Goal: Book appointment/travel/reservation

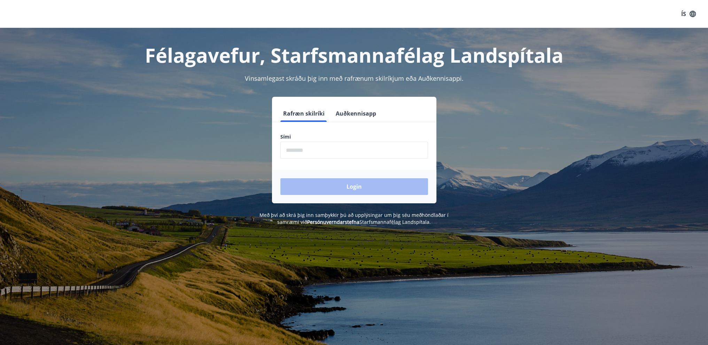
click at [321, 153] on input "phone" at bounding box center [354, 150] width 148 height 17
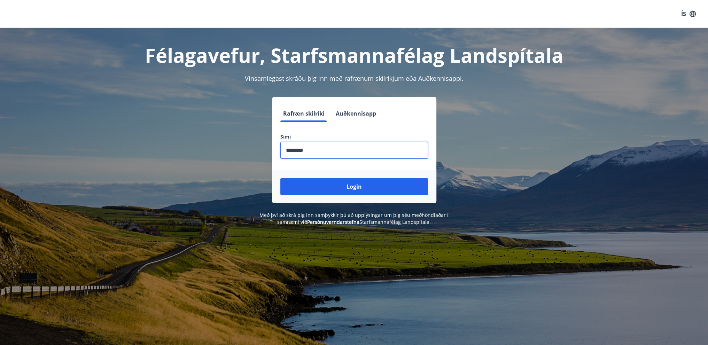
type input "********"
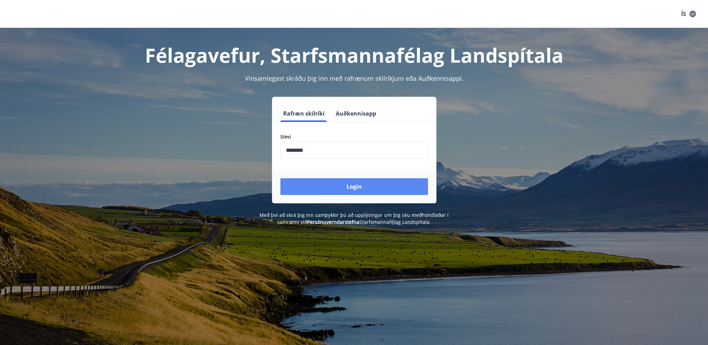
click at [353, 184] on button "Login" at bounding box center [354, 186] width 148 height 17
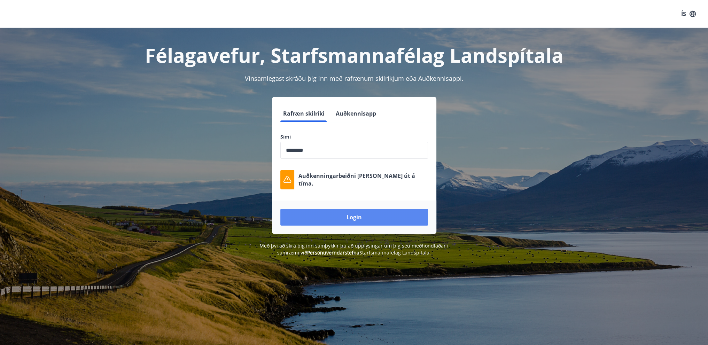
click at [347, 218] on button "Login" at bounding box center [354, 217] width 148 height 17
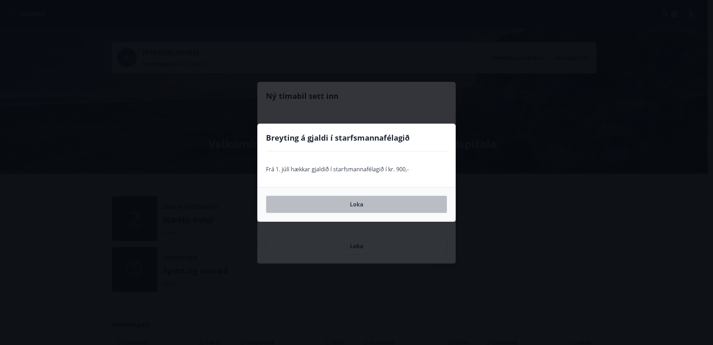
click at [338, 196] on button "Loka" at bounding box center [356, 204] width 181 height 17
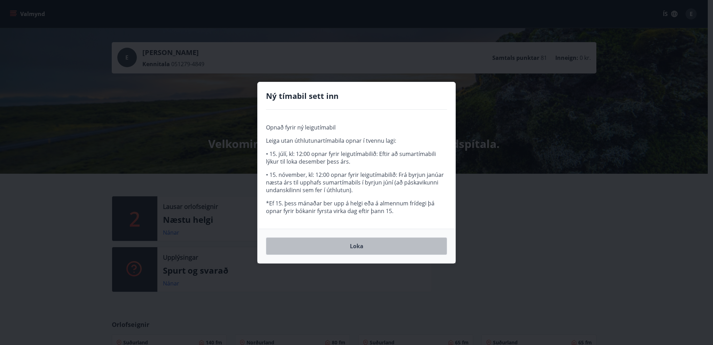
click at [359, 247] on button "Loka" at bounding box center [356, 245] width 181 height 17
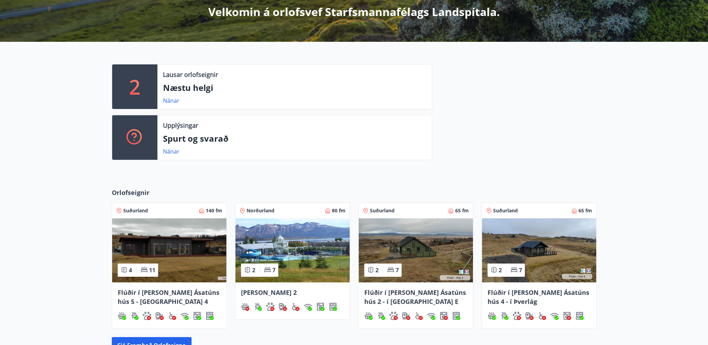
scroll to position [174, 0]
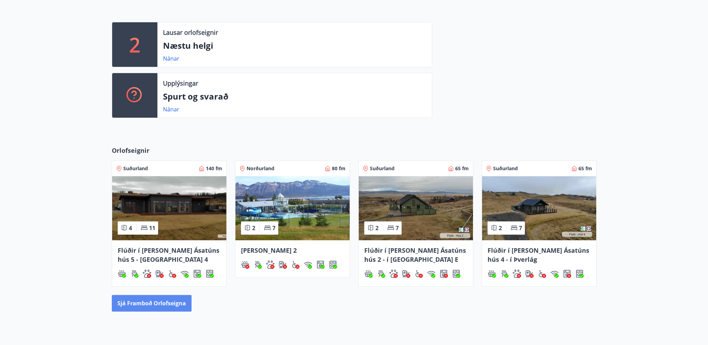
click at [170, 306] on button "Sjá framboð orlofseigna" at bounding box center [152, 303] width 80 height 17
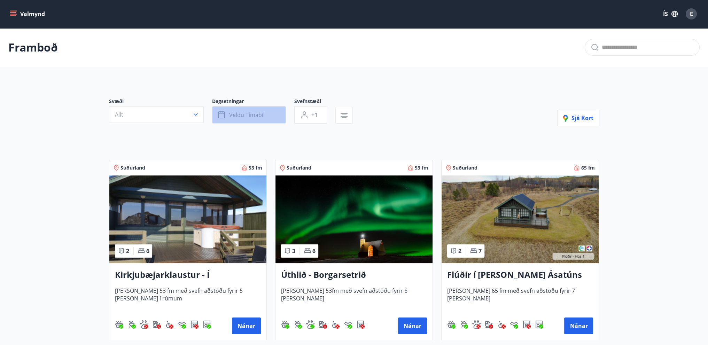
click at [232, 114] on span "Veldu tímabil" at bounding box center [247, 115] width 36 height 8
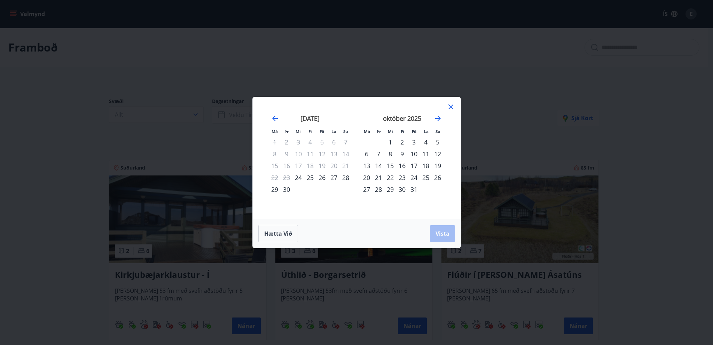
click at [413, 142] on div "3" at bounding box center [414, 142] width 12 height 12
click at [438, 141] on div "5" at bounding box center [438, 142] width 12 height 12
click at [449, 233] on button "Vista" at bounding box center [442, 233] width 25 height 17
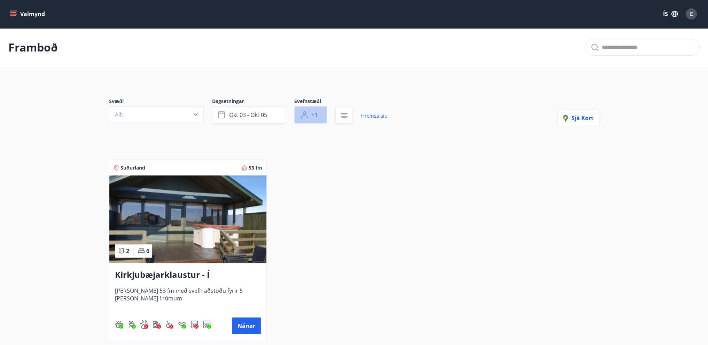
click at [319, 112] on button "+1" at bounding box center [310, 114] width 33 height 17
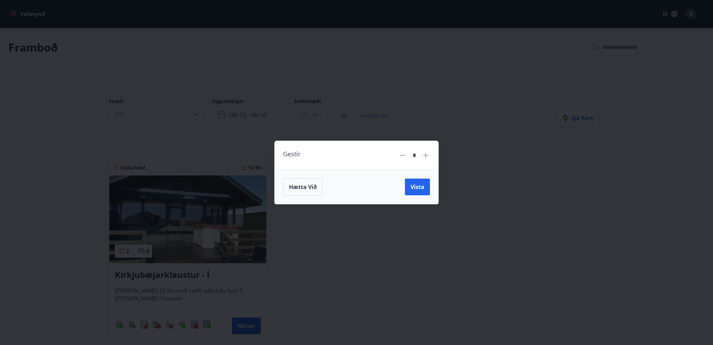
click at [424, 152] on icon at bounding box center [426, 155] width 8 height 8
type input "*"
click at [425, 188] on button "Vista" at bounding box center [417, 187] width 25 height 17
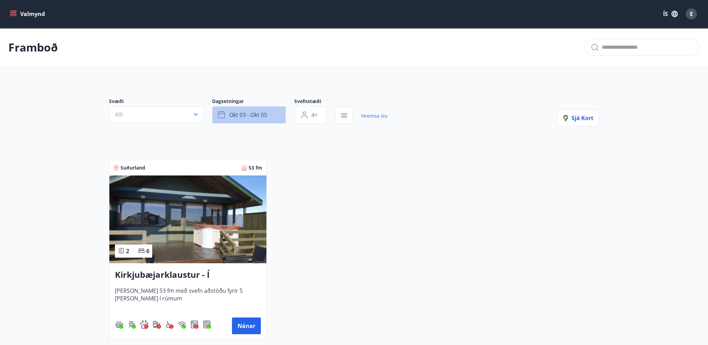
click at [260, 112] on span "okt 03 - okt 05" at bounding box center [248, 115] width 38 height 8
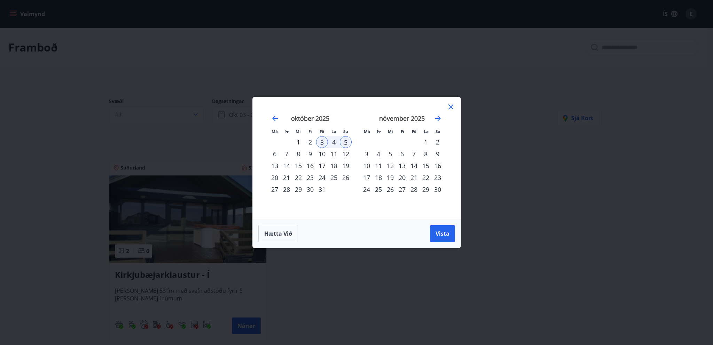
drag, startPoint x: 324, startPoint y: 153, endPoint x: 325, endPoint y: 147, distance: 5.8
click at [325, 147] on tbody "1 2 3 4 5 6 7 8 9 10 11 12 13 14 15 16 17 18 19 20 21 22 23 24 25 26 27 28 29 3…" at bounding box center [310, 165] width 83 height 59
click at [325, 144] on div "3" at bounding box center [322, 142] width 12 height 12
click at [347, 144] on div "5" at bounding box center [346, 142] width 12 height 12
click at [319, 153] on div "10" at bounding box center [322, 154] width 12 height 12
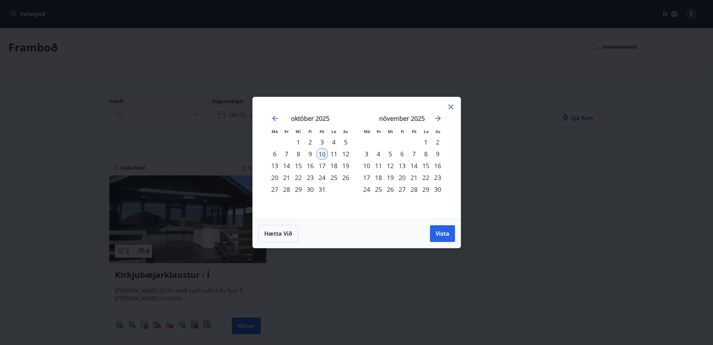
click at [347, 155] on div "12" at bounding box center [346, 154] width 12 height 12
click at [322, 165] on div "17" at bounding box center [322, 166] width 12 height 12
click at [346, 167] on div "19" at bounding box center [346, 166] width 12 height 12
click at [442, 233] on span "Vista" at bounding box center [442, 234] width 14 height 8
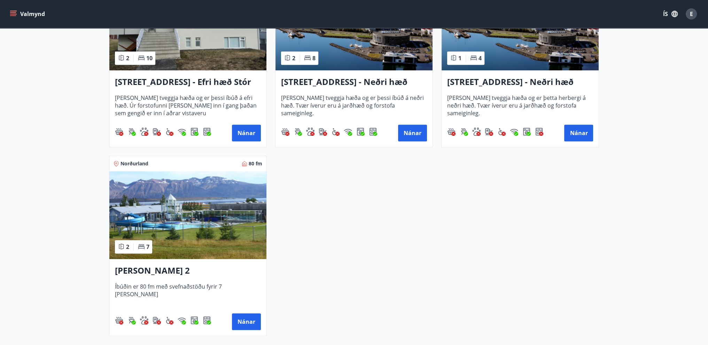
scroll to position [418, 0]
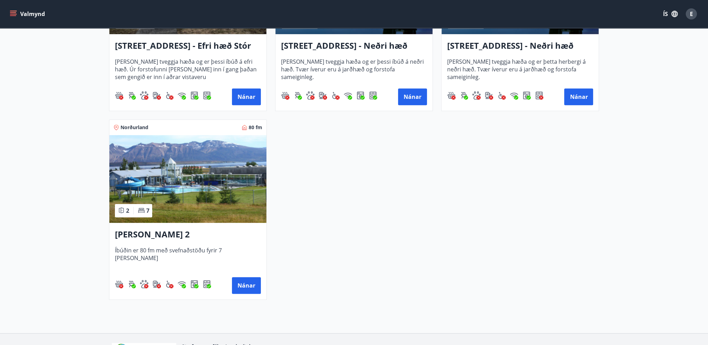
click at [207, 186] on img at bounding box center [187, 179] width 157 height 88
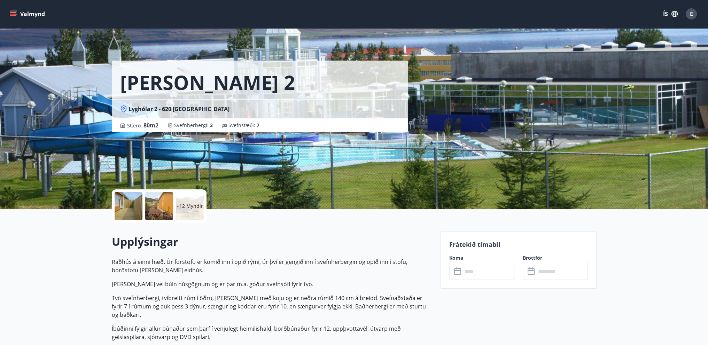
click at [167, 209] on div at bounding box center [159, 206] width 28 height 28
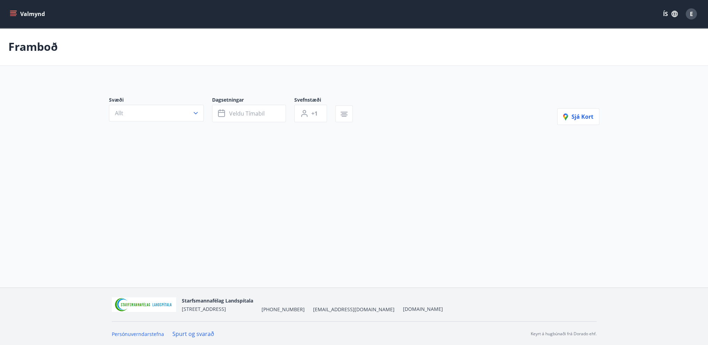
type input "*"
click at [264, 119] on button "okt 17 - okt 19" at bounding box center [249, 114] width 74 height 17
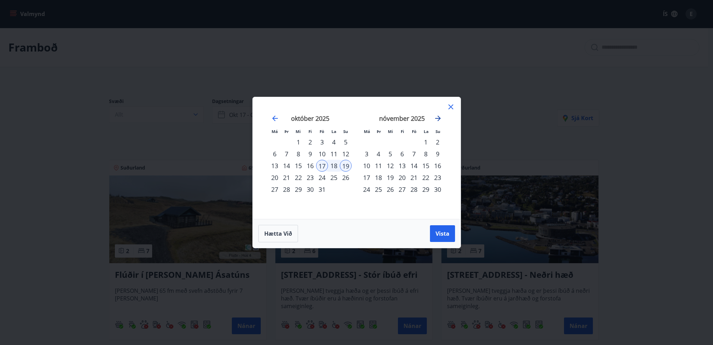
click at [440, 120] on icon "Move forward to switch to the next month." at bounding box center [438, 118] width 8 height 8
drag, startPoint x: 403, startPoint y: 141, endPoint x: 408, endPoint y: 141, distance: 4.9
click at [403, 141] on div "4" at bounding box center [402, 142] width 12 height 12
click at [440, 137] on div "7" at bounding box center [438, 142] width 12 height 12
click at [446, 231] on span "Vista" at bounding box center [442, 234] width 14 height 8
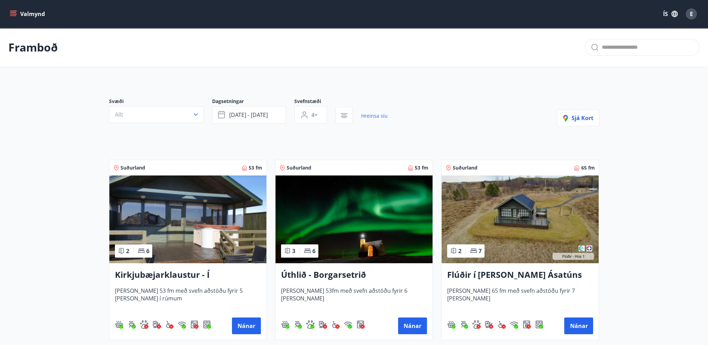
click at [359, 213] on img at bounding box center [353, 219] width 157 height 88
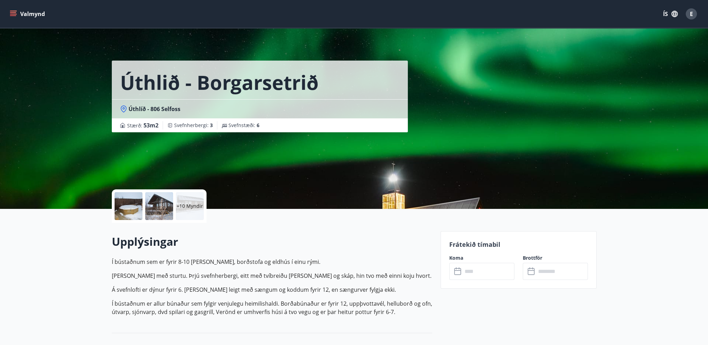
click at [157, 204] on div at bounding box center [159, 206] width 28 height 28
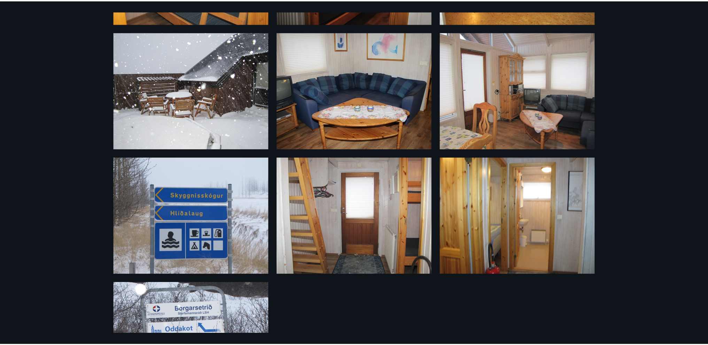
scroll to position [451, 0]
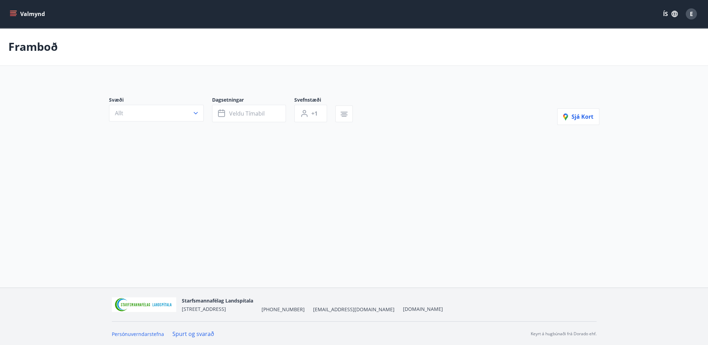
type input "*"
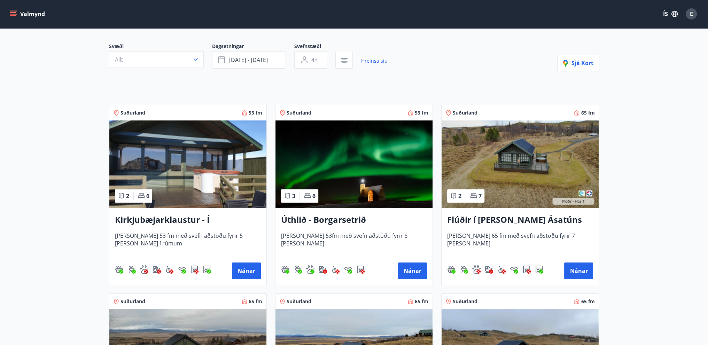
scroll to position [105, 0]
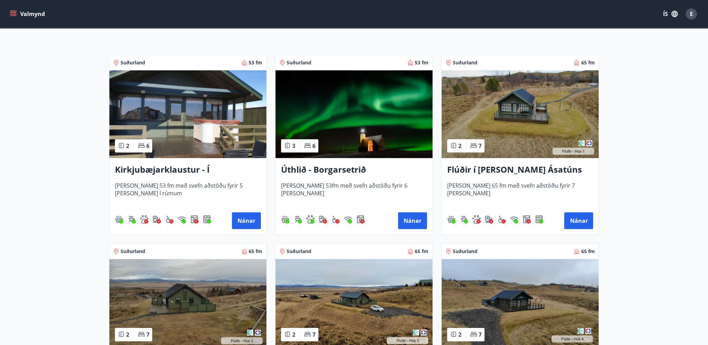
click at [522, 112] on img at bounding box center [519, 114] width 157 height 88
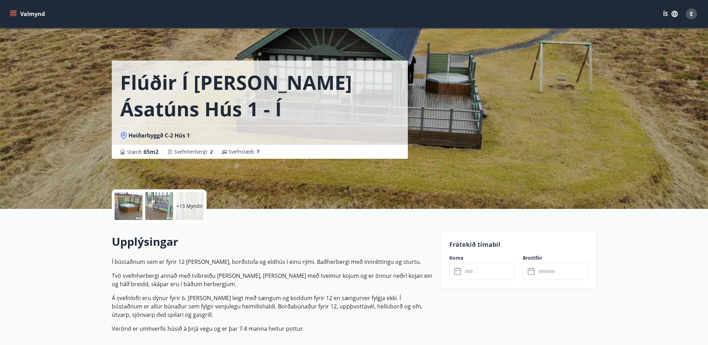
drag, startPoint x: 160, startPoint y: 209, endPoint x: 157, endPoint y: 212, distance: 4.5
click at [157, 212] on div at bounding box center [159, 206] width 28 height 28
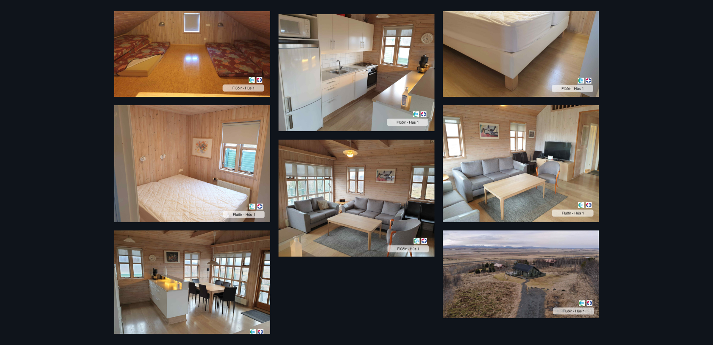
scroll to position [589, 0]
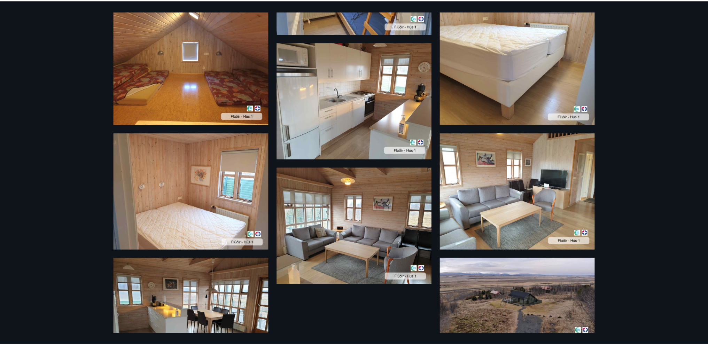
scroll to position [1, 0]
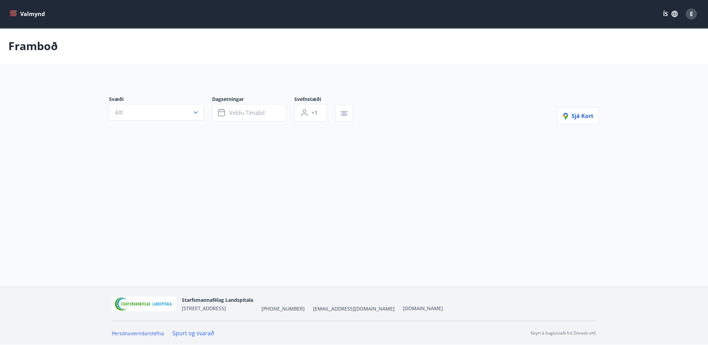
type input "*"
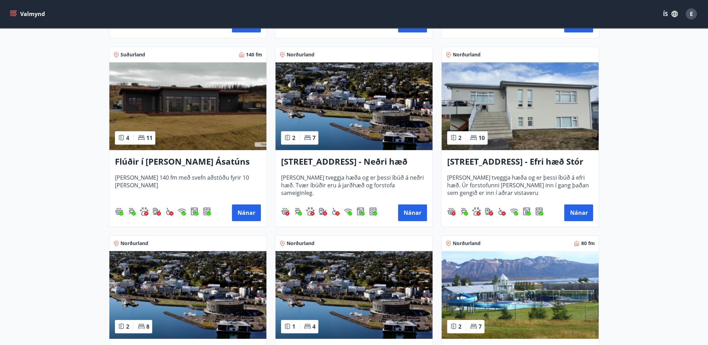
scroll to position [479, 0]
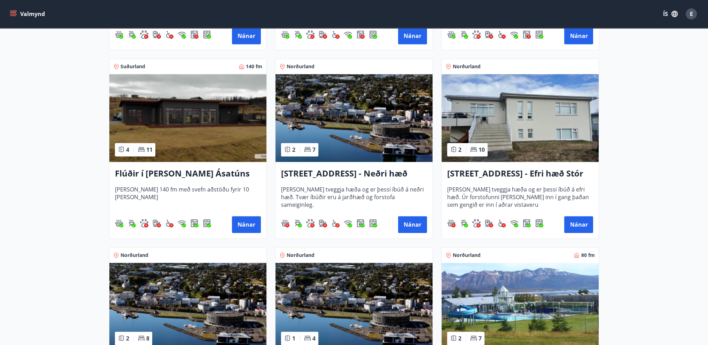
click at [516, 116] on img at bounding box center [519, 118] width 157 height 88
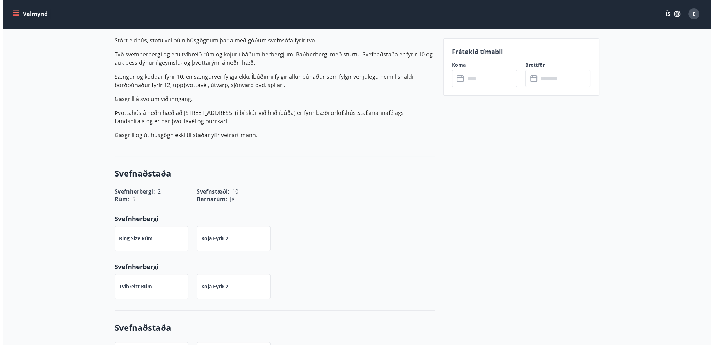
scroll to position [104, 0]
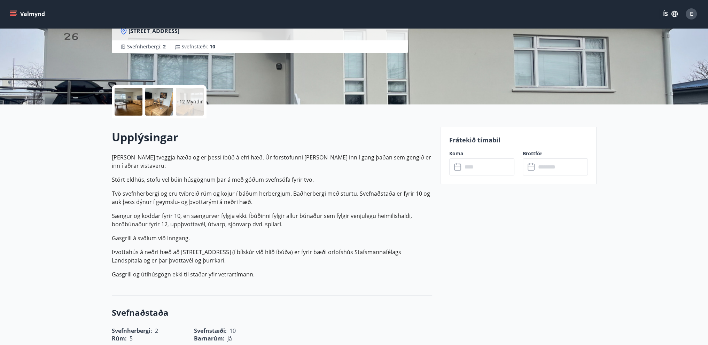
click at [159, 101] on div at bounding box center [159, 102] width 28 height 28
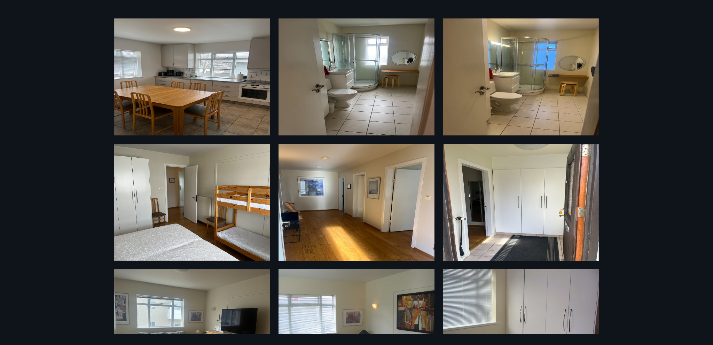
scroll to position [451, 0]
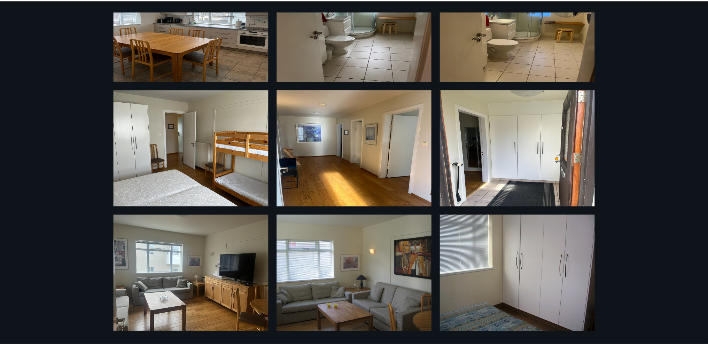
scroll to position [1, 0]
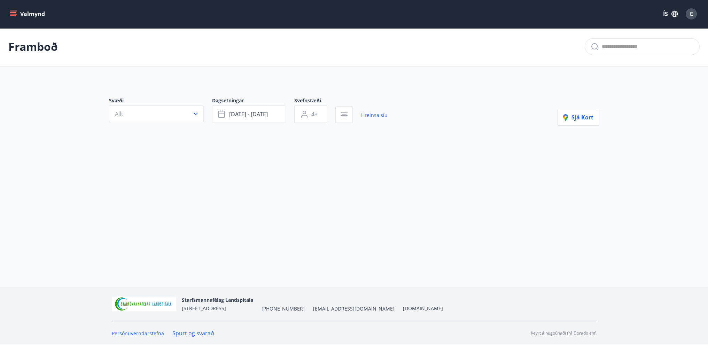
type input "*"
